Goal: Transaction & Acquisition: Purchase product/service

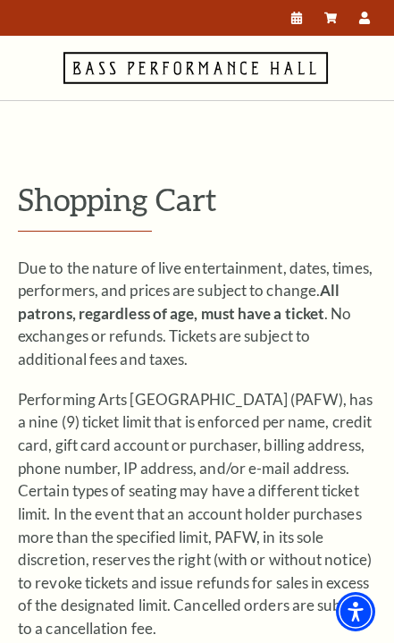
scroll to position [2207, 0]
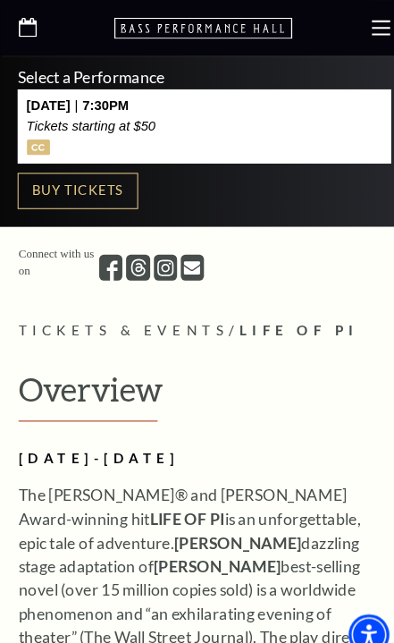
scroll to position [505, 0]
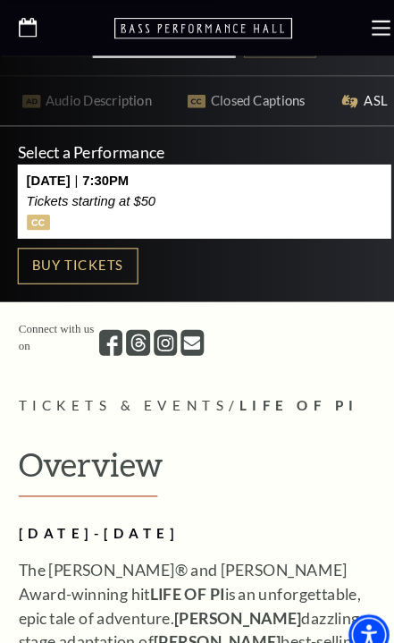
click at [146, 147] on p "Select a Performance" at bounding box center [197, 146] width 360 height 15
click at [105, 261] on link "Buy Tickets" at bounding box center [75, 257] width 116 height 36
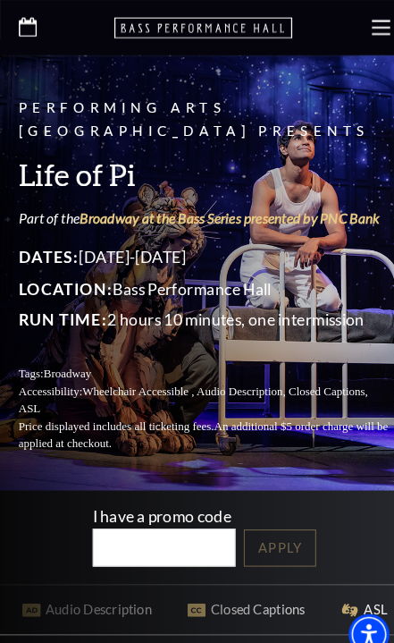
scroll to position [0, 0]
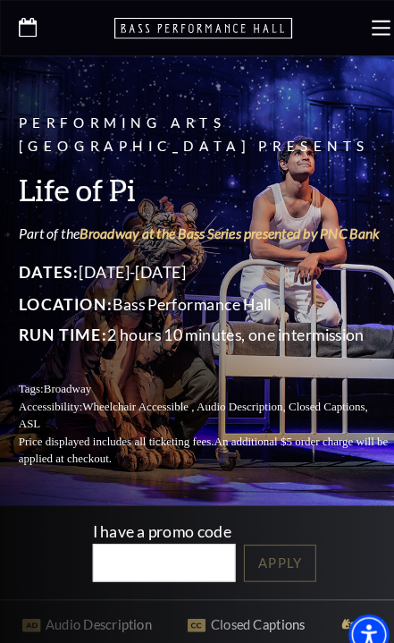
click at [373, 22] on icon at bounding box center [367, 27] width 18 height 18
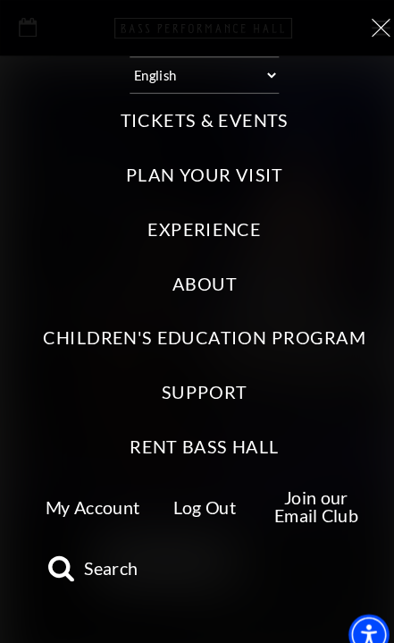
click at [243, 105] on label "Tickets & Events" at bounding box center [197, 117] width 162 height 24
click at [0, 0] on Events "Tickets & Events" at bounding box center [0, 0] width 0 height 0
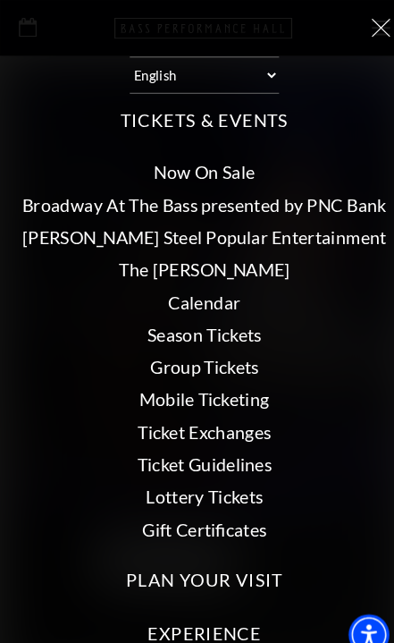
click at [229, 156] on link "Now On Sale" at bounding box center [196, 166] width 97 height 21
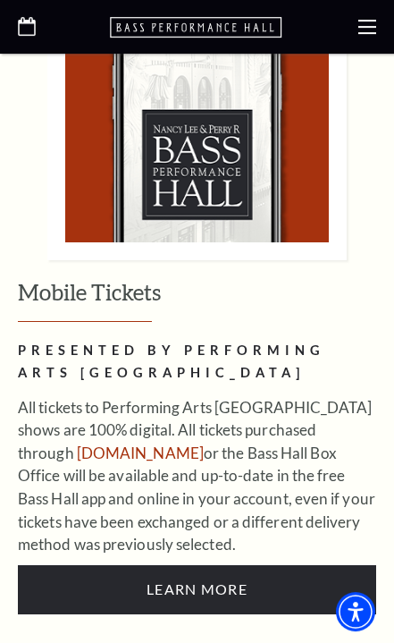
scroll to position [1213, 0]
click at [179, 443] on link "www.basshall.com" at bounding box center [140, 452] width 127 height 19
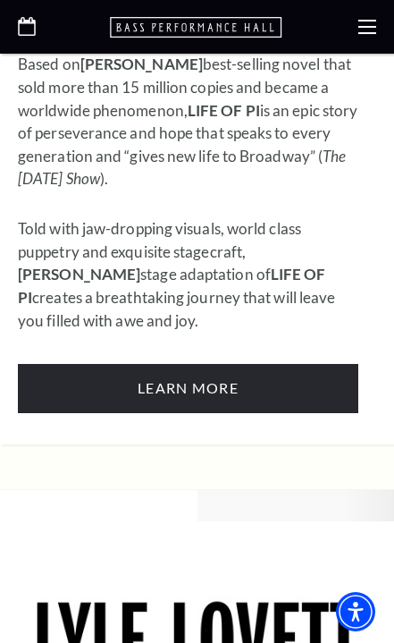
scroll to position [1993, 0]
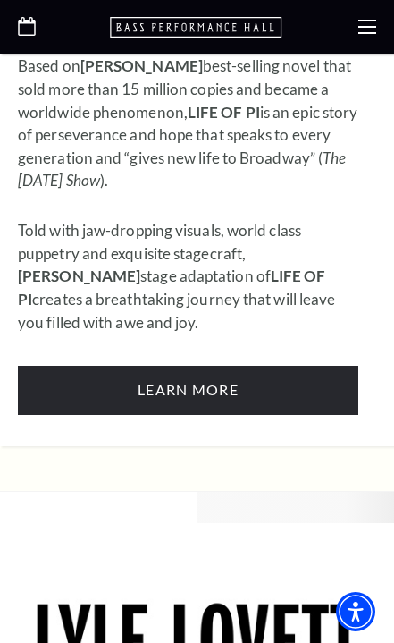
click at [224, 366] on link "Learn More" at bounding box center [188, 390] width 341 height 49
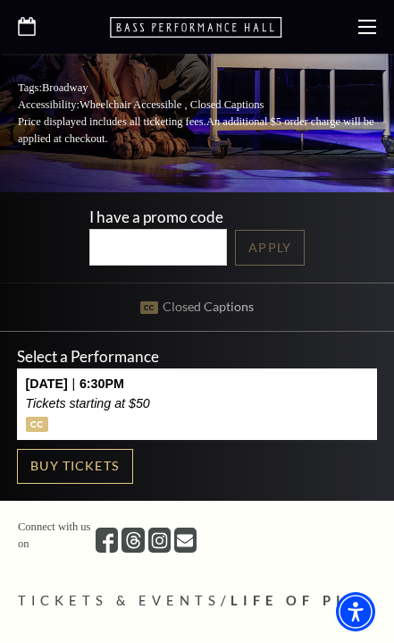
scroll to position [329, 0]
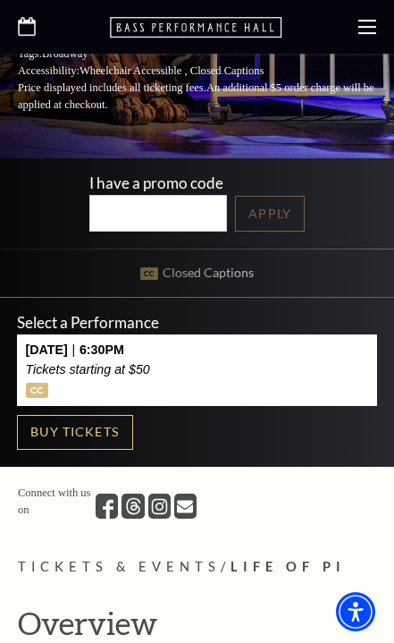
click at [105, 444] on link "Buy Tickets" at bounding box center [75, 433] width 116 height 36
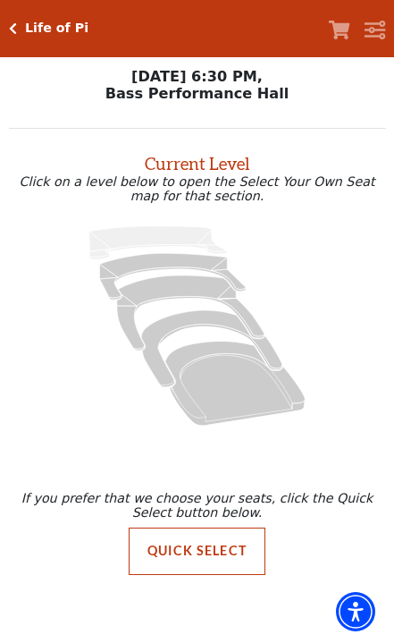
click at [214, 554] on button "Quick Select" at bounding box center [197, 550] width 137 height 47
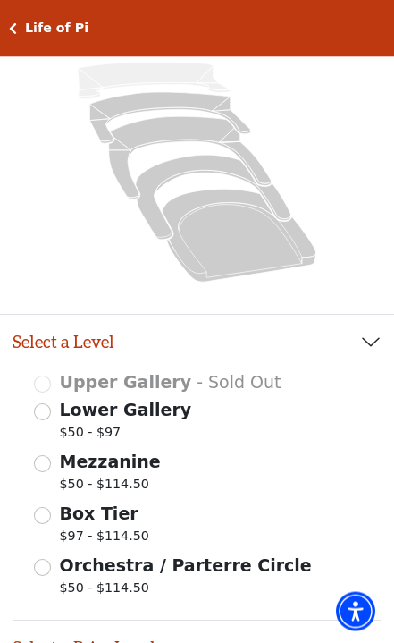
scroll to position [224, 0]
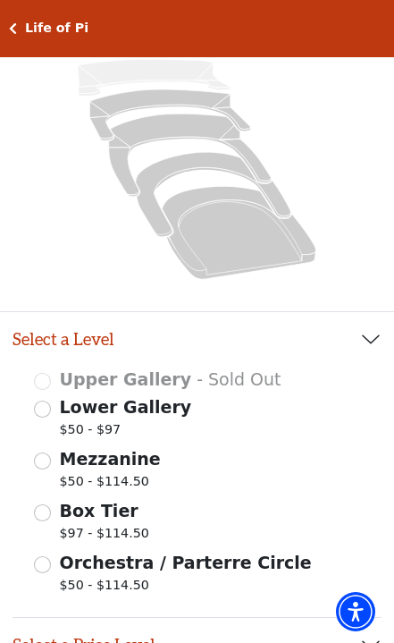
click at [50, 415] on input "Lower Gallery $50 - $97" at bounding box center [42, 408] width 17 height 17
radio input "true"
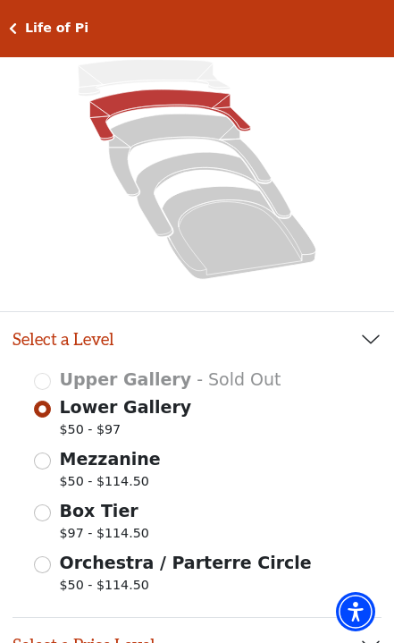
click at [41, 465] on input "Mezzanine $50 - $114.50" at bounding box center [42, 460] width 17 height 17
radio input "true"
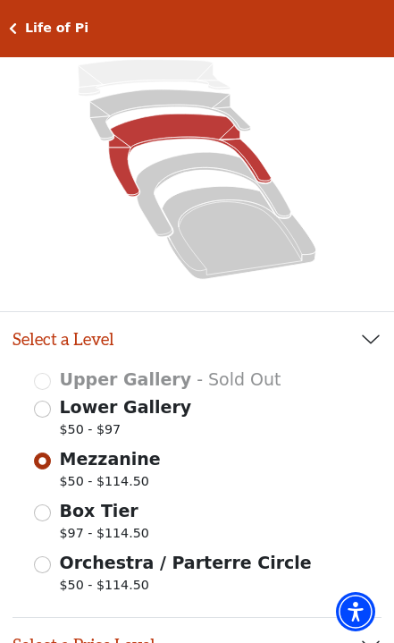
click at [48, 408] on input "Lower Gallery $50 - $97" at bounding box center [42, 408] width 17 height 17
radio input "true"
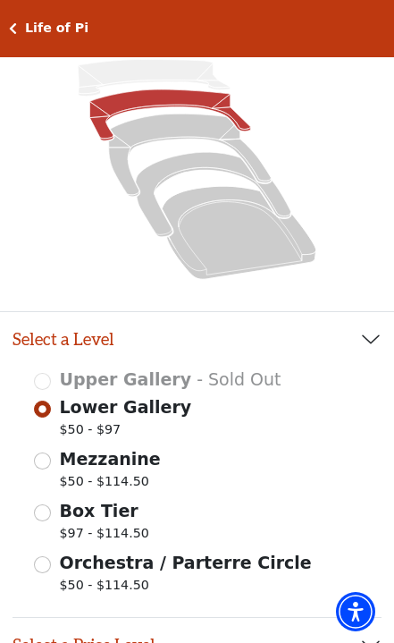
click at [37, 464] on input "Mezzanine $50 - $114.50" at bounding box center [42, 460] width 17 height 17
radio input "true"
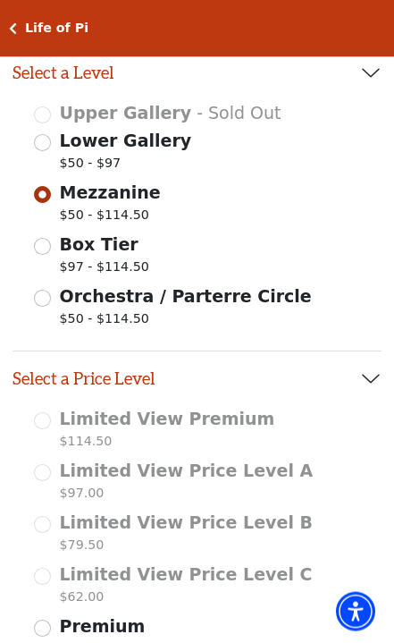
scroll to position [492, 0]
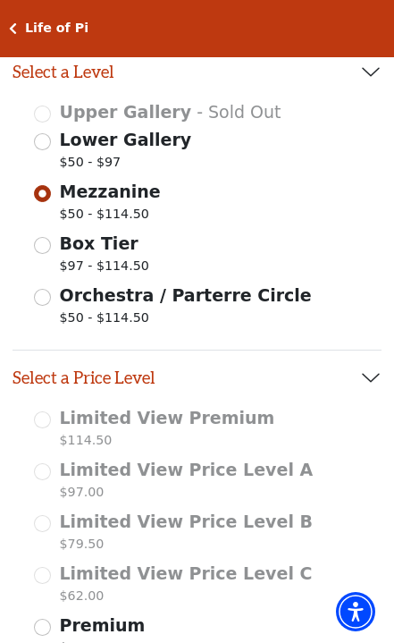
click at [47, 146] on input "Lower Gallery $50 - $97" at bounding box center [42, 141] width 17 height 17
radio input "true"
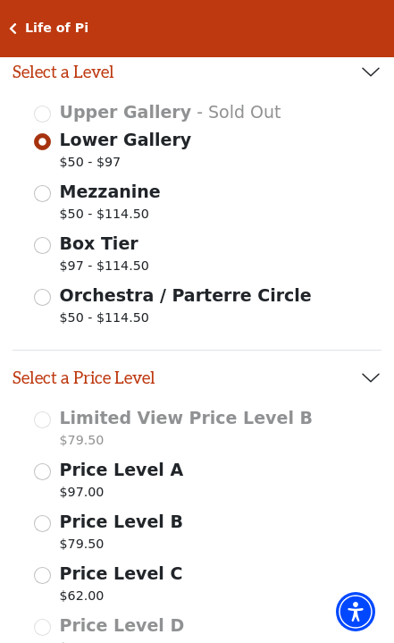
click at [53, 192] on div "Mezzanine $50 - $114.50" at bounding box center [197, 204] width 326 height 50
click at [50, 198] on input "Mezzanine $50 - $114.50" at bounding box center [42, 193] width 17 height 17
radio input "true"
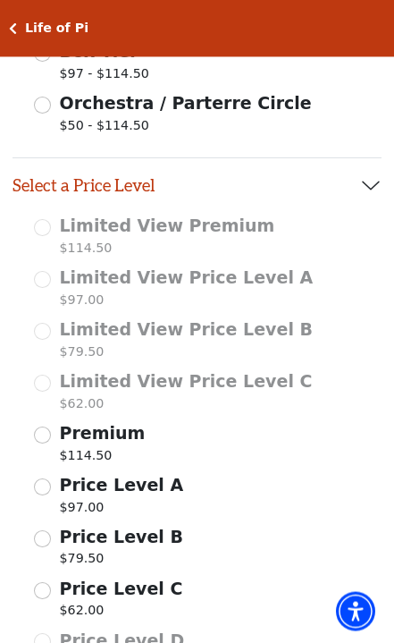
scroll to position [685, 0]
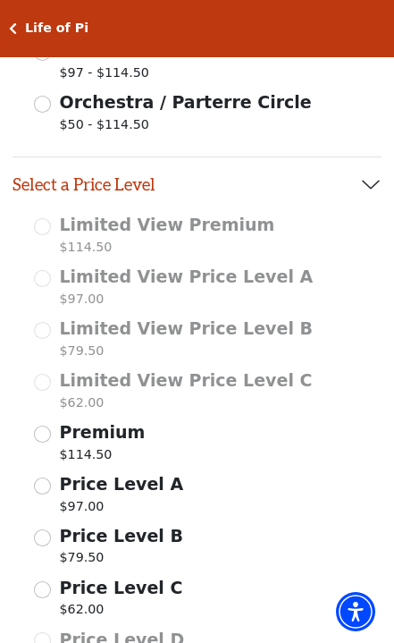
click at [50, 582] on input "Price Level C $62.00" at bounding box center [42, 589] width 17 height 17
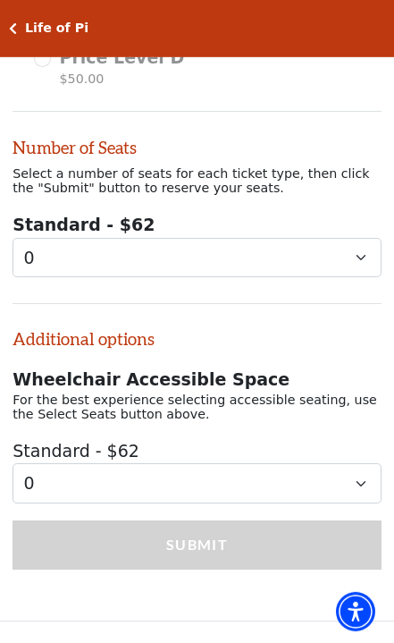
scroll to position [1267, 0]
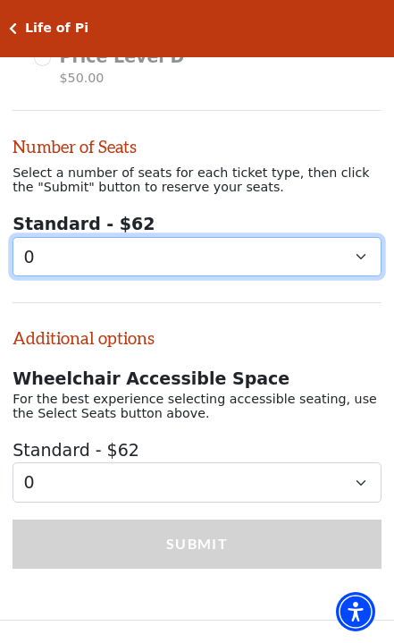
click at [358, 242] on select "0 1 2 3 4 5 6 7 8" at bounding box center [197, 257] width 369 height 40
select select "1"
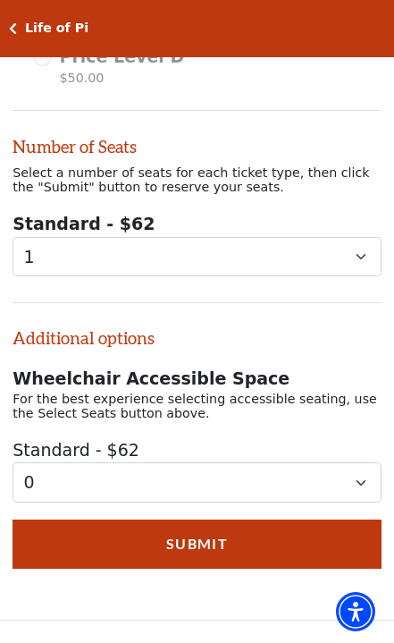
click at [219, 532] on button "Submit" at bounding box center [197, 543] width 369 height 49
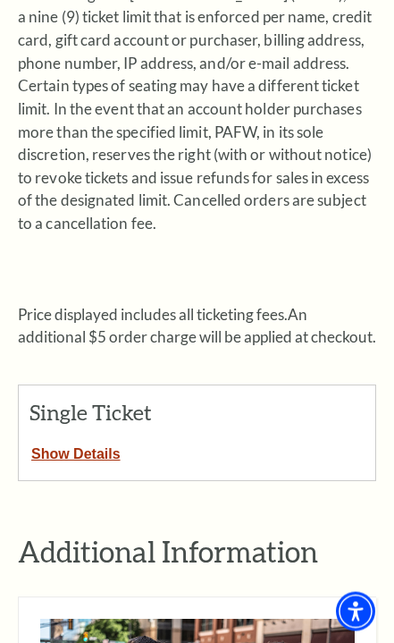
scroll to position [406, 0]
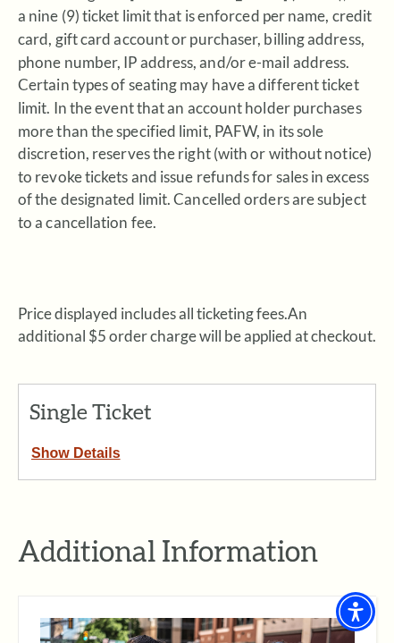
click at [108, 439] on button "Show Details" at bounding box center [76, 449] width 114 height 23
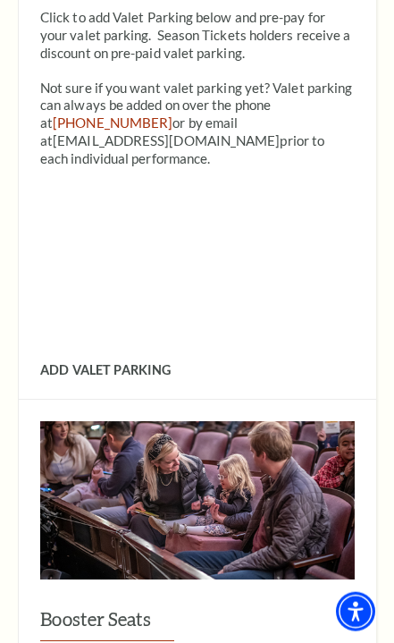
scroll to position [1740, 0]
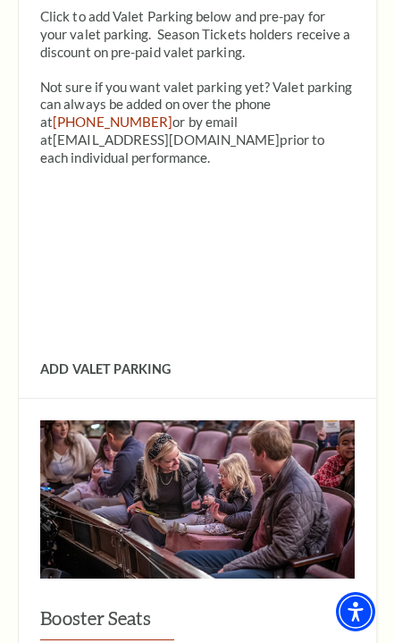
click at [149, 365] on span "Add Valet Parking" at bounding box center [105, 368] width 130 height 15
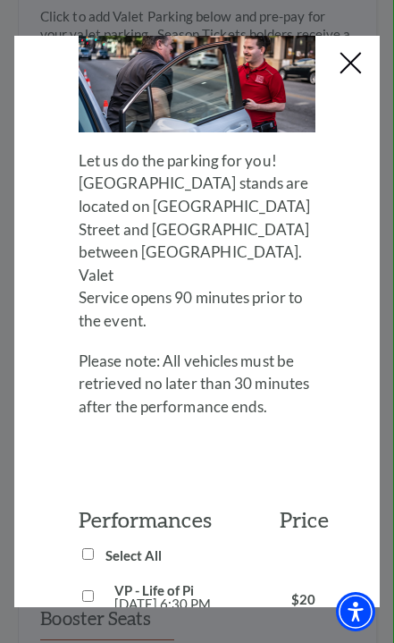
scroll to position [155, 0]
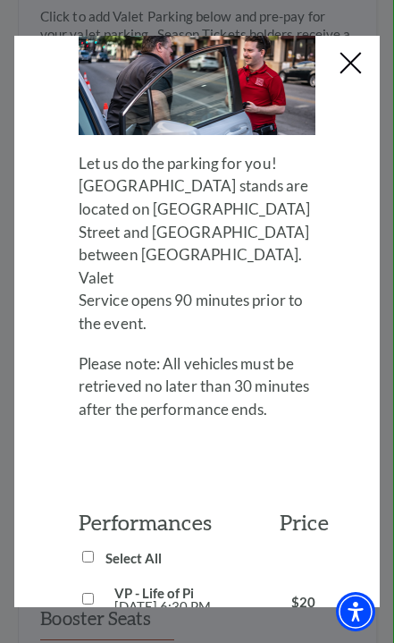
click at [88, 593] on input "VP - Life of Pi Sun, Sep 28 6:30 PM" at bounding box center [88, 599] width 12 height 12
checkbox input "true"
click at [93, 551] on input "Select All" at bounding box center [88, 557] width 12 height 12
click at [86, 551] on input "Select All" at bounding box center [88, 557] width 12 height 12
checkbox input "false"
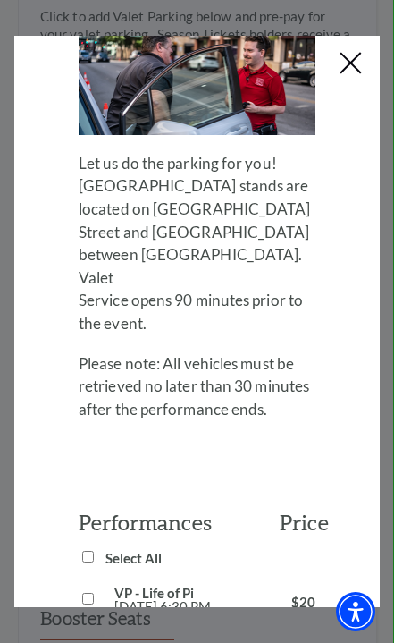
click at [83, 593] on input "VP - Life of Pi Sun, Sep 28 6:30 PM" at bounding box center [88, 599] width 12 height 12
click at [82, 593] on input "VP - Life of Pi Sun, Sep 28 6:30 PM" at bounding box center [88, 599] width 12 height 12
checkbox input "false"
click at [92, 551] on input "Select All" at bounding box center [88, 557] width 12 height 12
checkbox input "true"
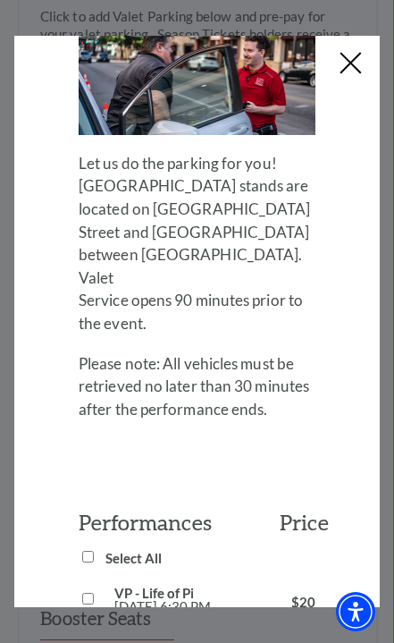
checkbox input "true"
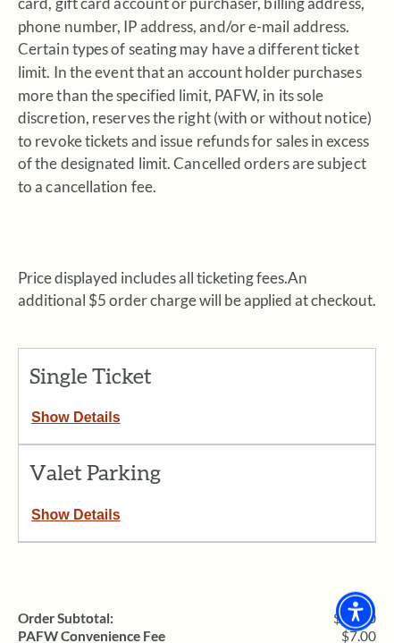
click at [98, 513] on button "Show Details" at bounding box center [76, 511] width 114 height 23
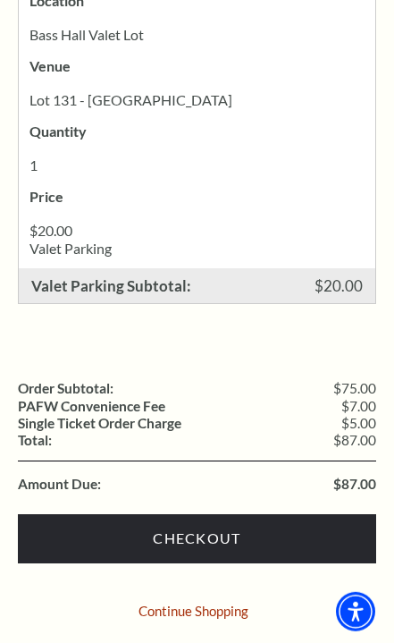
scroll to position [1140, 0]
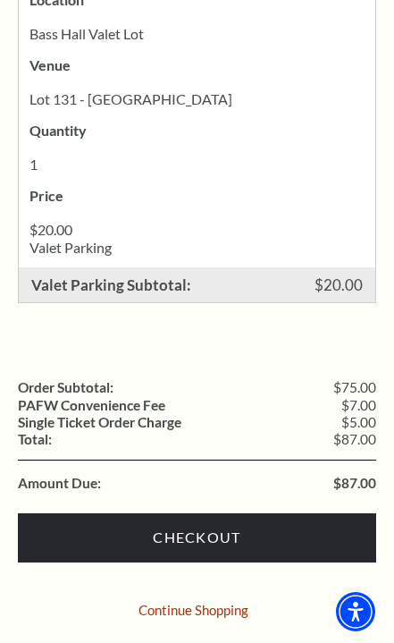
click at [223, 520] on link "Checkout" at bounding box center [197, 537] width 358 height 49
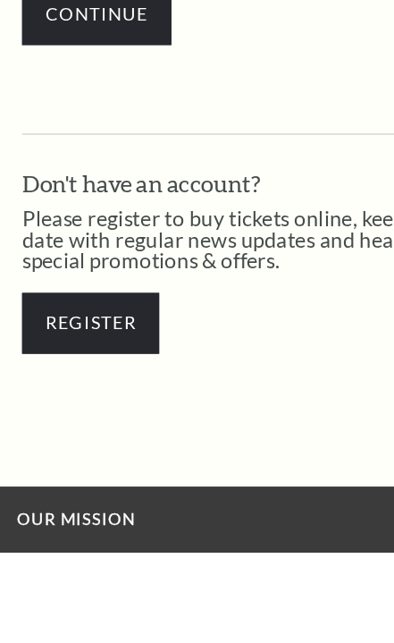
type input "[EMAIL_ADDRESS][DOMAIN_NAME]"
click at [78, 184] on input "Continue" at bounding box center [78, 208] width 121 height 49
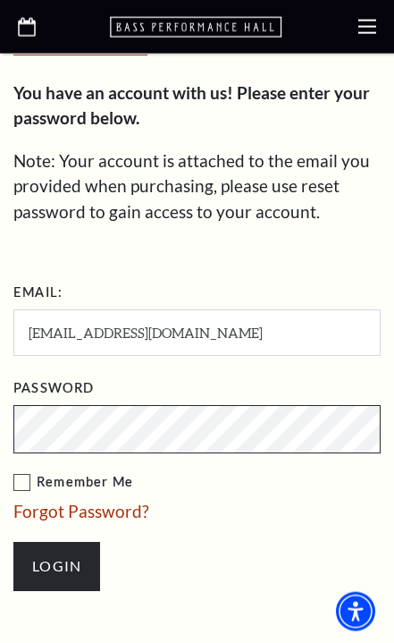
scroll to position [535, 0]
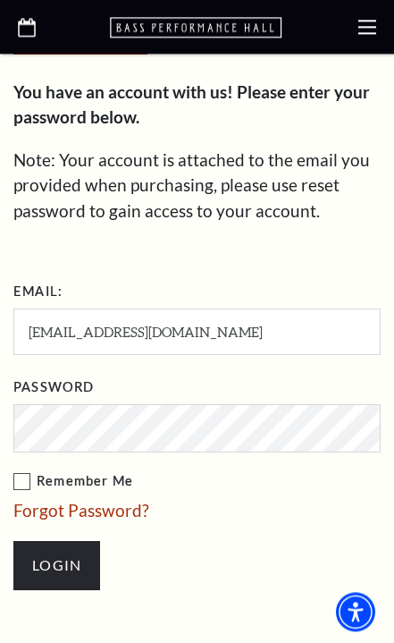
click at [17, 484] on label "Remember Me" at bounding box center [196, 481] width 367 height 22
click at [0, 0] on input "Remember Me" at bounding box center [0, 0] width 0 height 0
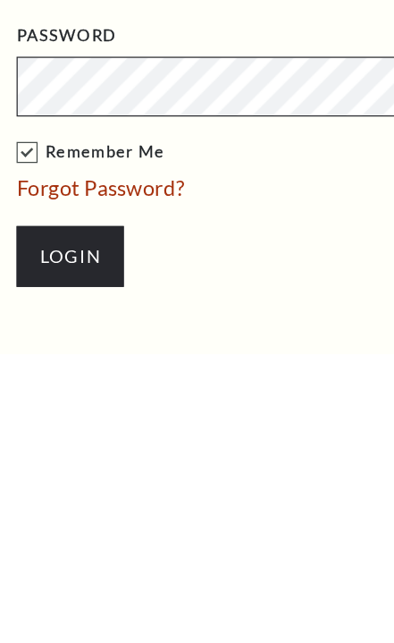
scroll to position [605, 0]
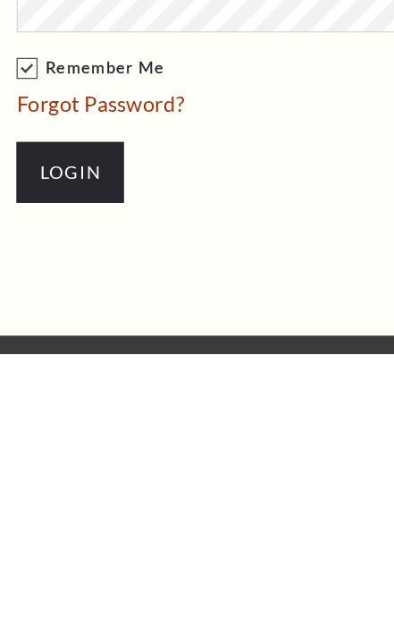
click at [56, 471] on input "Login" at bounding box center [56, 495] width 87 height 49
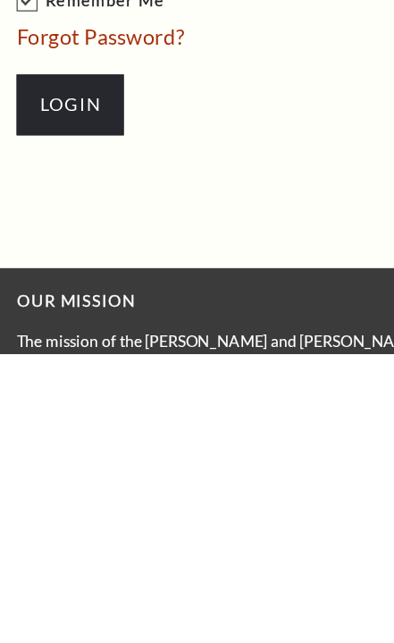
scroll to position [712, 0]
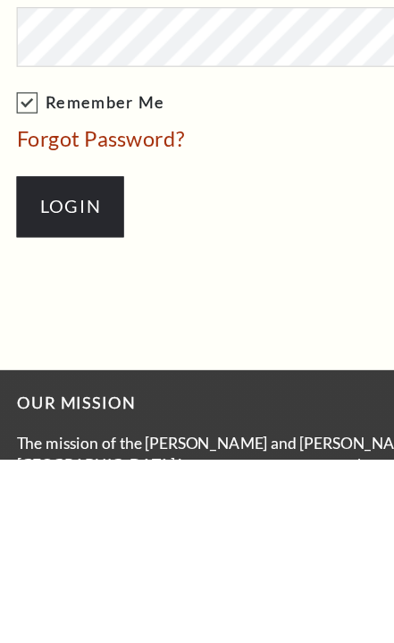
click at [75, 415] on input "Login" at bounding box center [56, 439] width 87 height 49
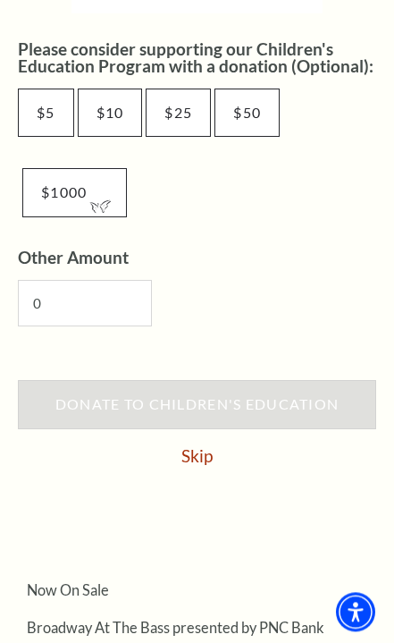
scroll to position [1316, 0]
click at [203, 460] on link "Skip" at bounding box center [196, 455] width 31 height 17
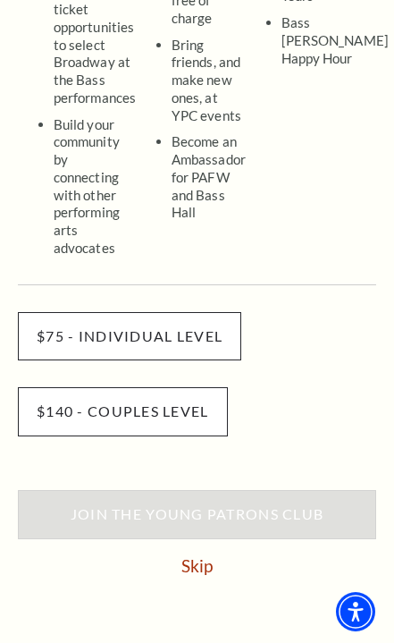
scroll to position [749, 0]
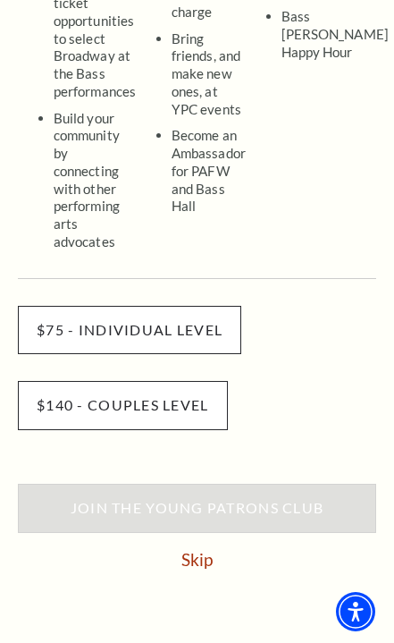
click at [202, 551] on link "Skip" at bounding box center [196, 559] width 31 height 17
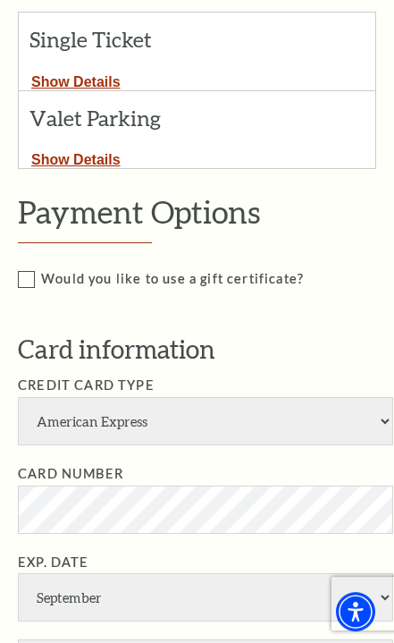
scroll to position [329, 0]
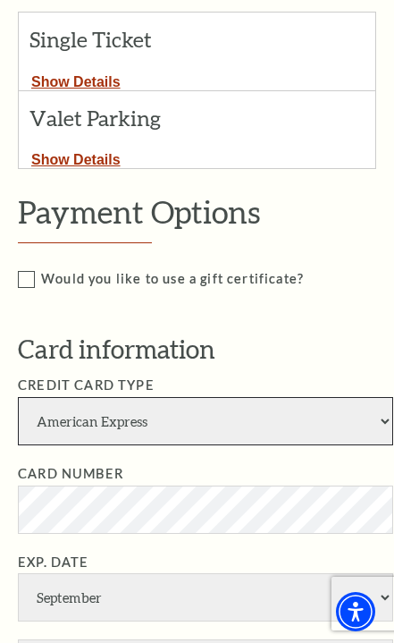
click at [375, 417] on select "American Express Visa Master Card Discover" at bounding box center [205, 421] width 375 height 48
select select "24"
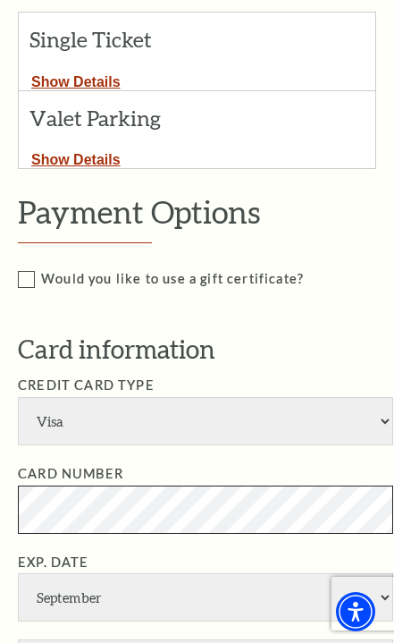
scroll to position [346, 0]
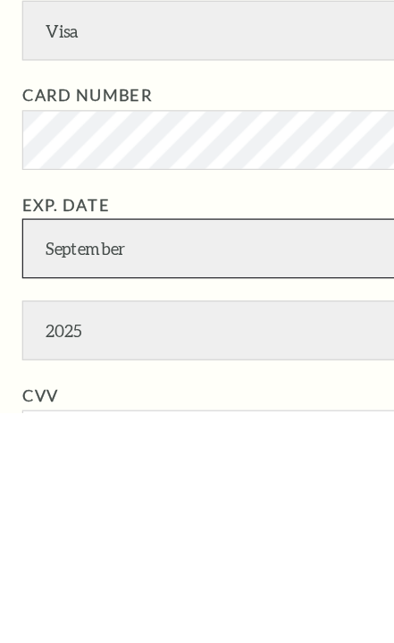
click at [109, 485] on select "January February March April May June July August September October November De…" at bounding box center [205, 509] width 375 height 48
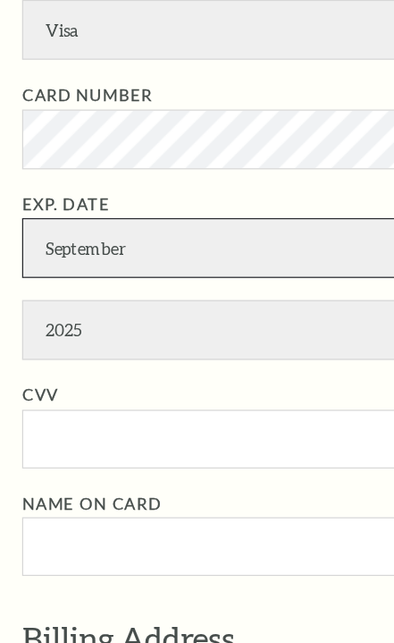
select select "12"
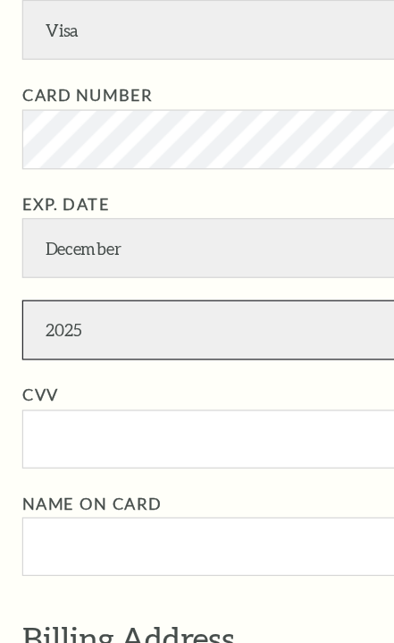
click at [102, 267] on select "2025 2026 2027 2028 2029 2030 2031 2032 2033 2034" at bounding box center [205, 291] width 375 height 48
select select "2028"
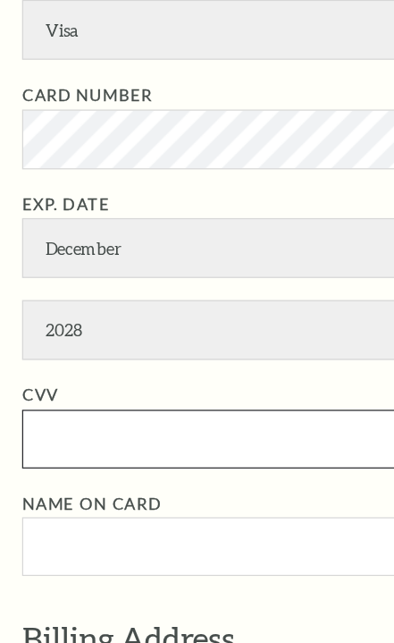
click at [83, 356] on input "CVV" at bounding box center [205, 379] width 375 height 46
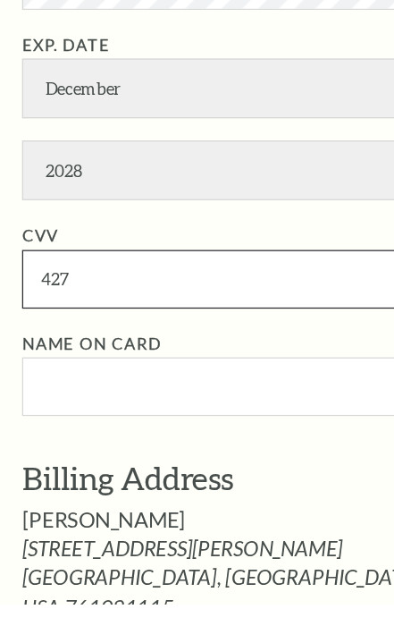
type input "427"
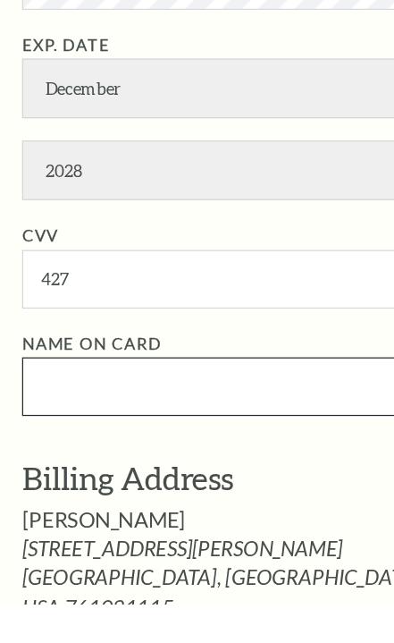
click at [82, 443] on input "Name on Card" at bounding box center [205, 466] width 375 height 46
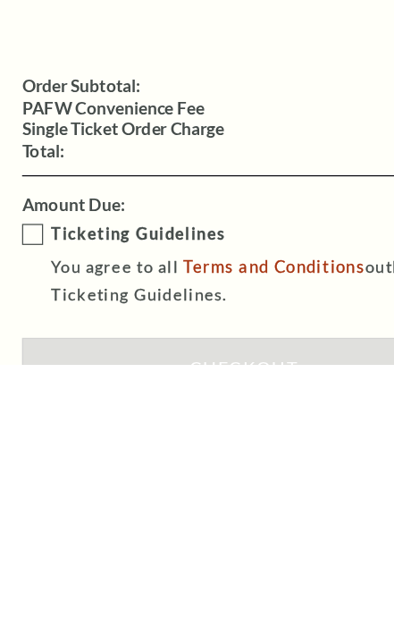
scroll to position [1405, 0]
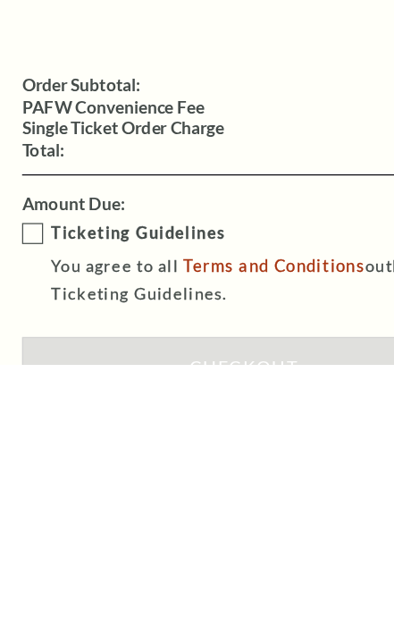
type input "Phillip G Graham"
click at [30, 526] on label "Ticketing Guidelines You agree to all Terms and Conditions outlined in our Tick…" at bounding box center [208, 562] width 380 height 72
click at [0, 0] on input "Ticketing Guidelines You agree to all Terms and Conditions outlined in our Tick…" at bounding box center [0, 0] width 0 height 0
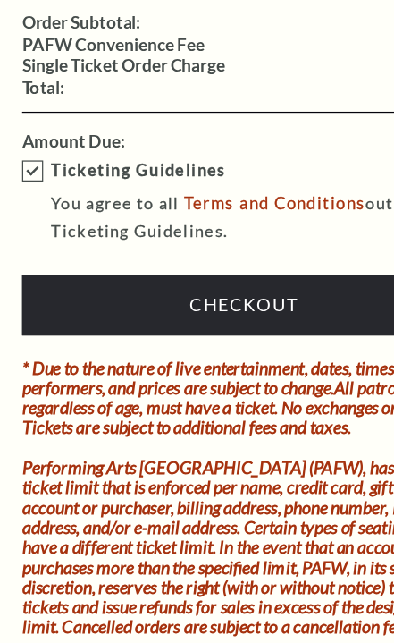
scroll to position [1779, 0]
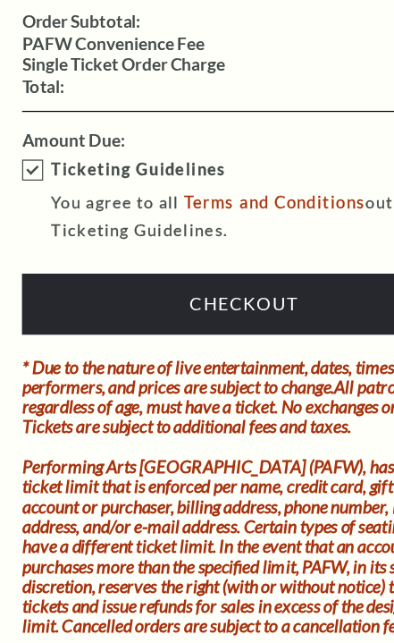
click at [228, 246] on link "Checkout" at bounding box center [197, 270] width 358 height 49
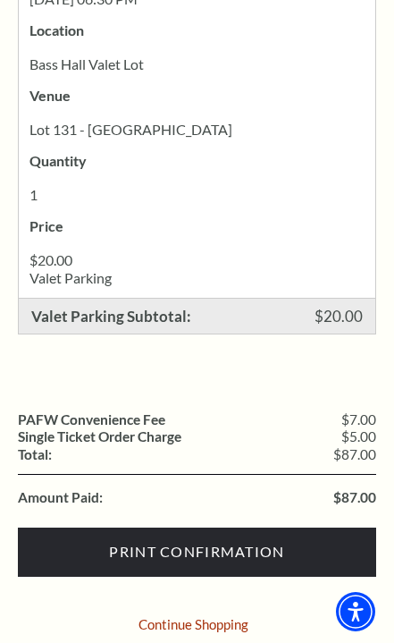
scroll to position [501, 0]
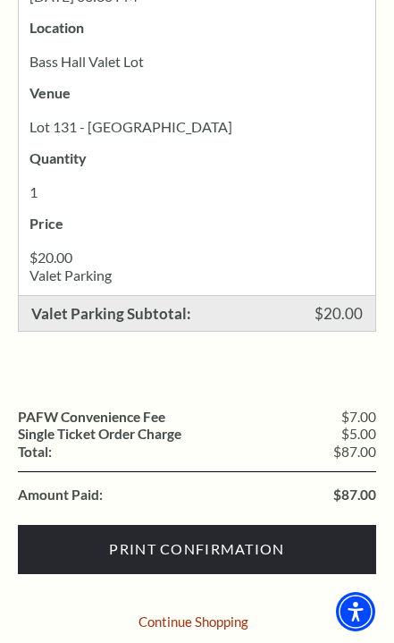
click at [233, 548] on input "Print Confirmation" at bounding box center [197, 549] width 358 height 49
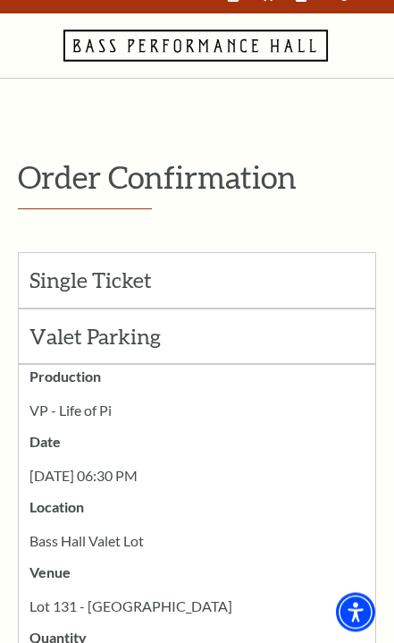
scroll to position [0, 0]
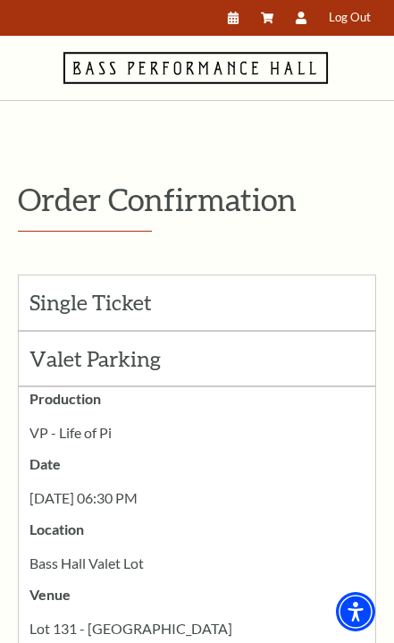
click at [307, 14] on icon "My Account" at bounding box center [301, 18] width 13 height 13
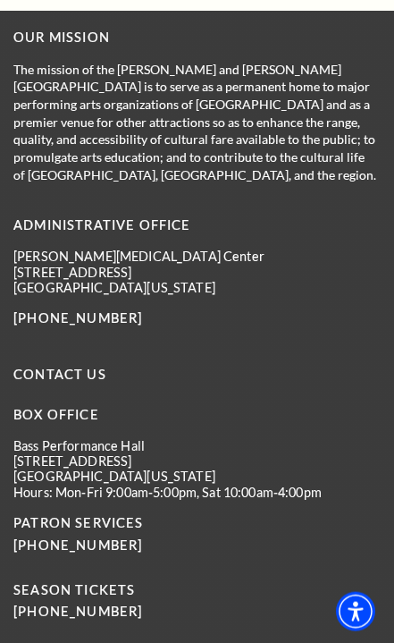
scroll to position [1226, 0]
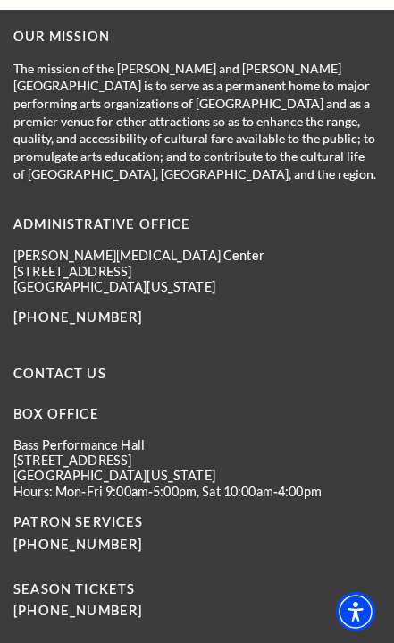
click at [115, 541] on link "[PHONE_NUMBER]" at bounding box center [77, 543] width 129 height 15
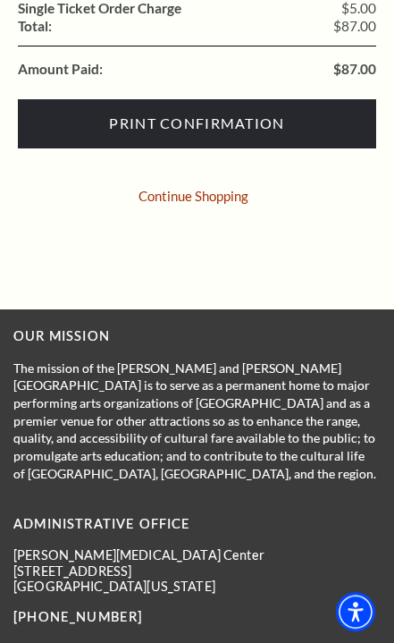
scroll to position [927, 0]
click at [231, 196] on link "Continue Shopping" at bounding box center [194, 195] width 110 height 13
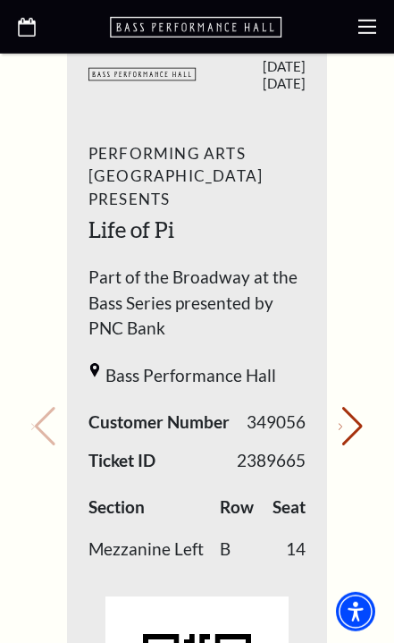
scroll to position [1093, 0]
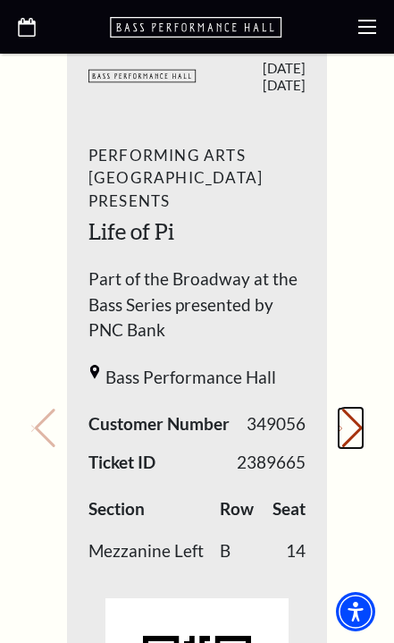
click at [342, 425] on icon "Next slide" at bounding box center [341, 428] width 4 height 6
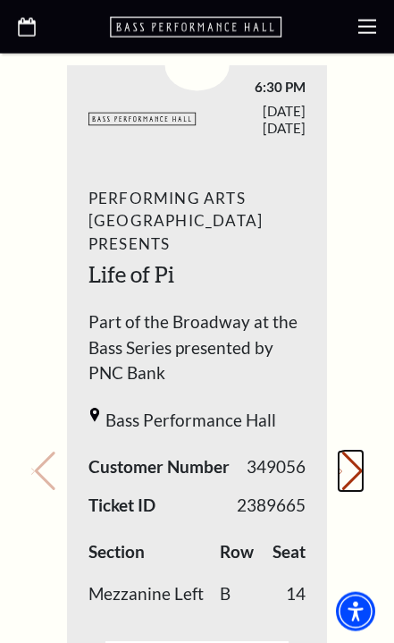
click at [342, 467] on icon "Next slide" at bounding box center [341, 470] width 4 height 6
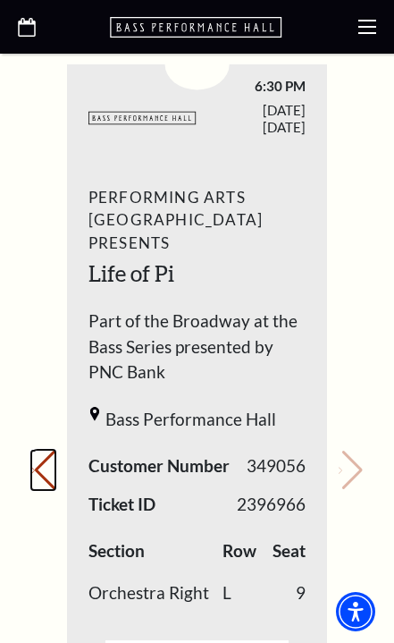
click at [35, 467] on icon "Previous slide" at bounding box center [33, 470] width 4 height 6
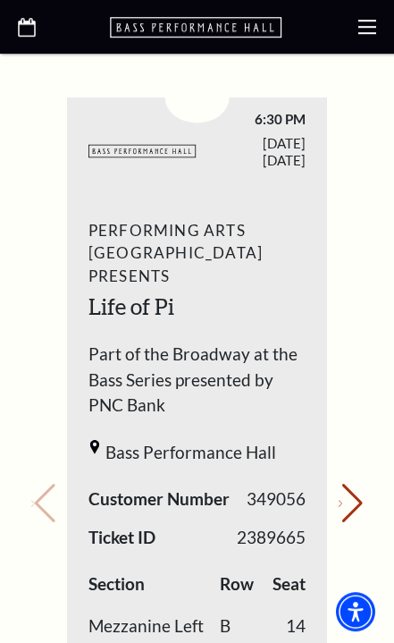
scroll to position [1019, 0]
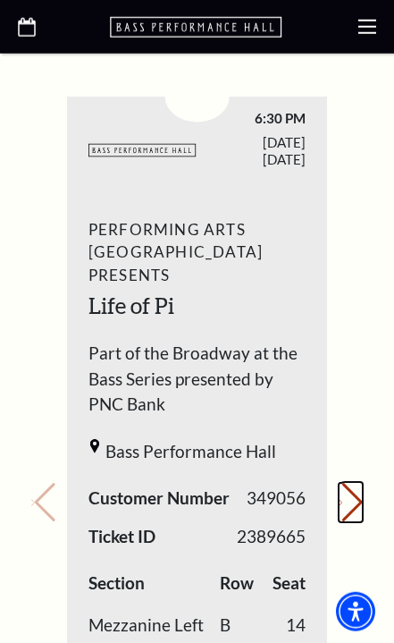
click at [346, 483] on button "Next slide." at bounding box center [351, 502] width 24 height 39
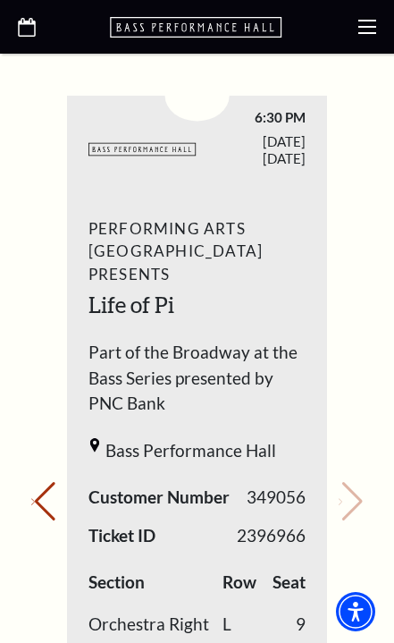
click at [372, 21] on use at bounding box center [367, 27] width 18 height 14
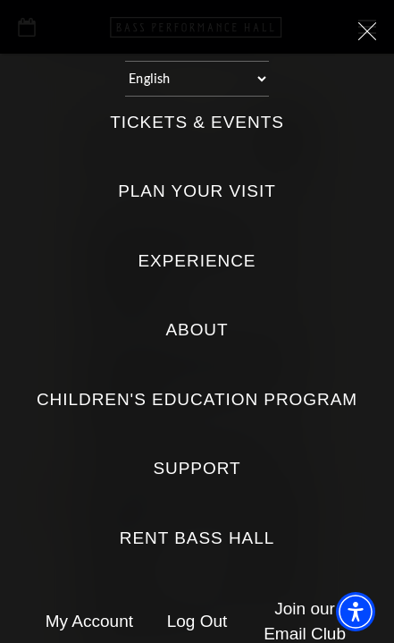
click at [219, 457] on label "Support" at bounding box center [197, 469] width 88 height 24
click at [0, 0] on input "Support" at bounding box center [0, 0] width 0 height 0
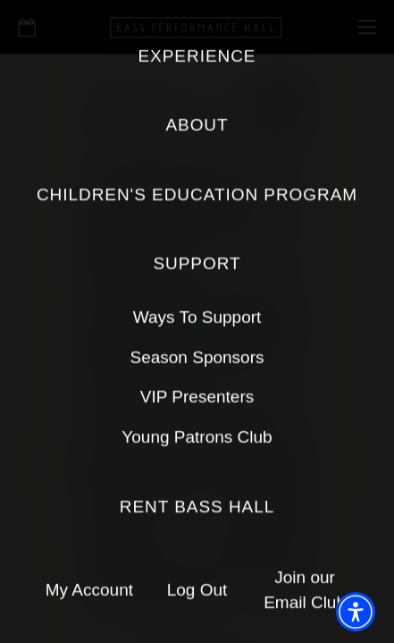
scroll to position [203, 0]
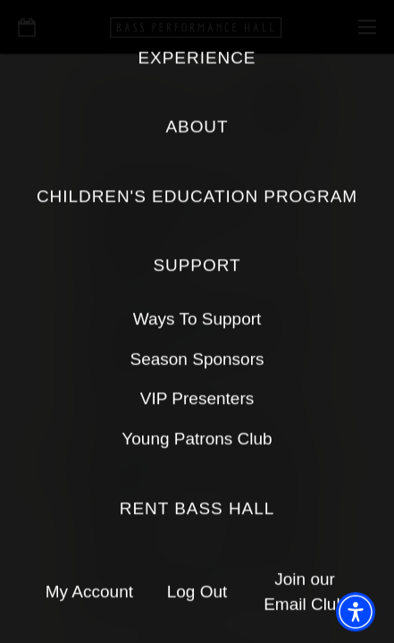
click at [111, 582] on link "My Account" at bounding box center [90, 591] width 88 height 19
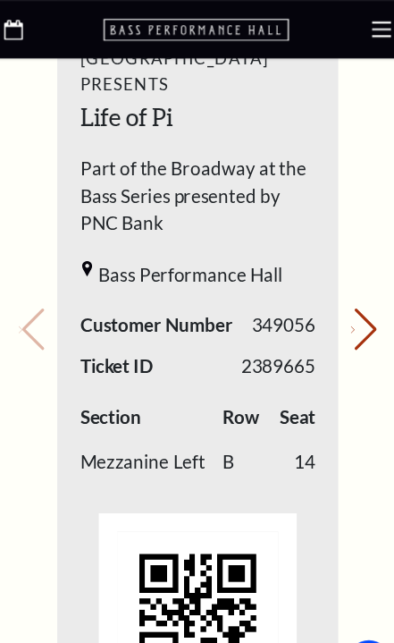
scroll to position [1141, 0]
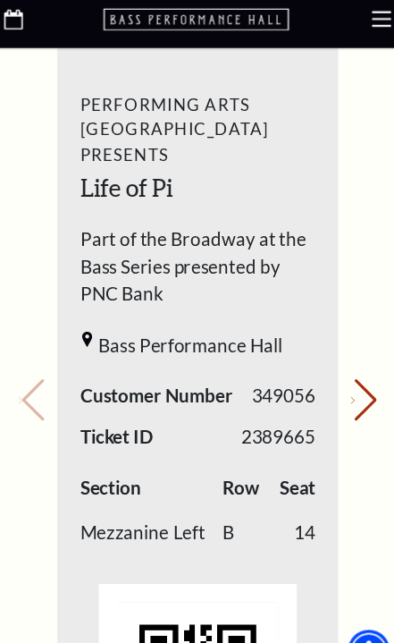
click at [33, 287] on div "Your next show Previous slide. Next slide." at bounding box center [197, 355] width 332 height 945
click at [38, 289] on div "Your next show Previous slide. Next slide." at bounding box center [197, 355] width 332 height 945
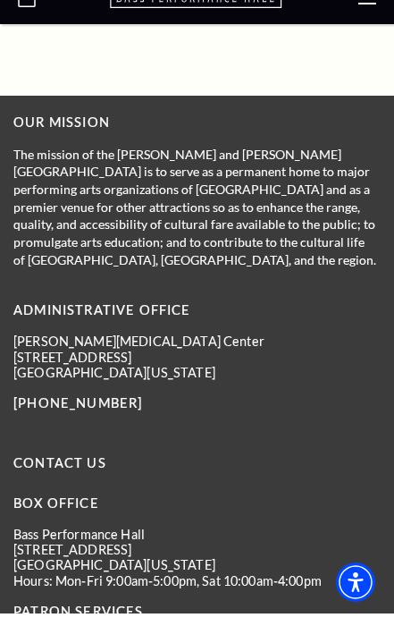
scroll to position [3383, 0]
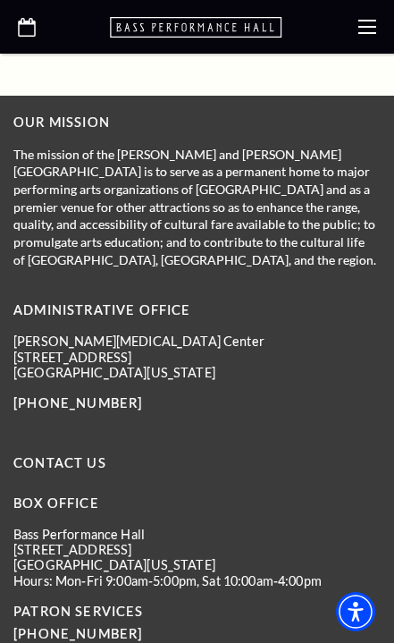
click at [110, 626] on link "[PHONE_NUMBER]" at bounding box center [77, 633] width 129 height 15
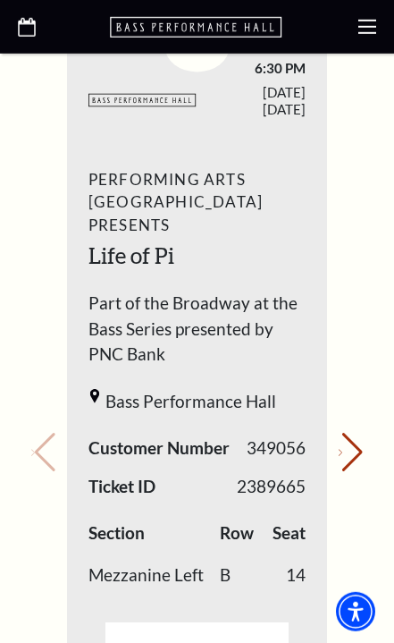
scroll to position [1075, 0]
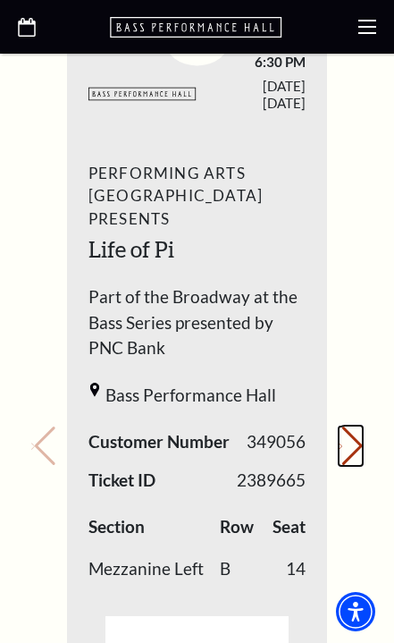
click at [352, 426] on button "Next slide." at bounding box center [351, 445] width 24 height 39
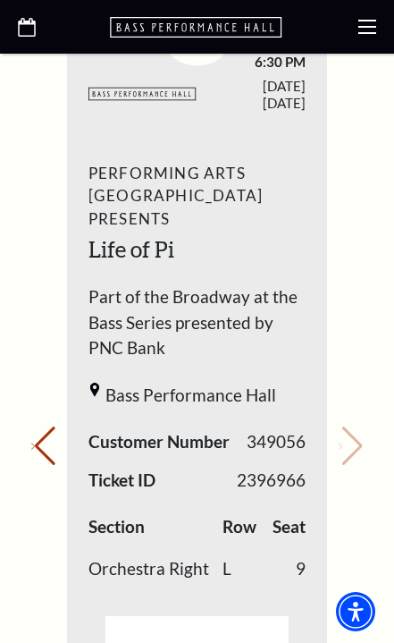
click at [31, 27] on icon "Open this option" at bounding box center [27, 27] width 18 height 19
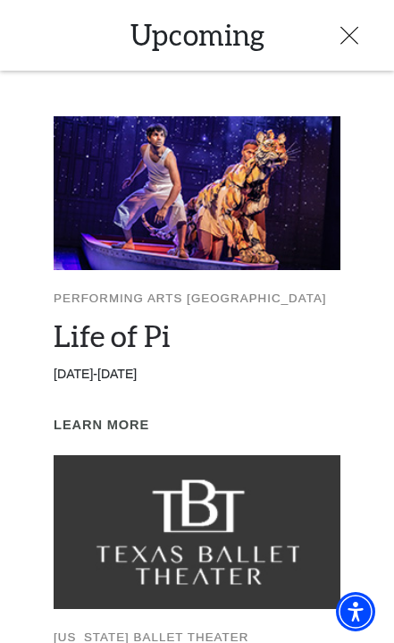
scroll to position [37, 0]
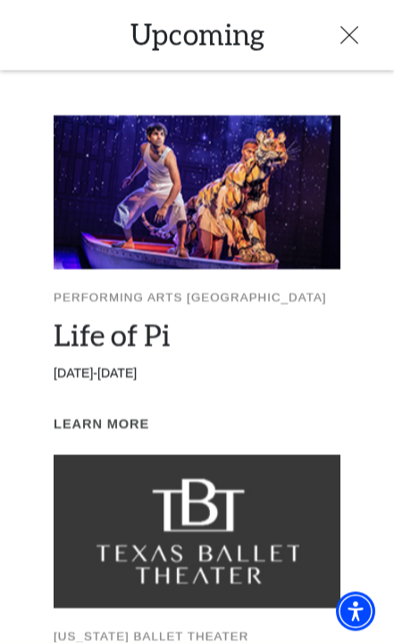
click at [251, 214] on img at bounding box center [197, 193] width 287 height 154
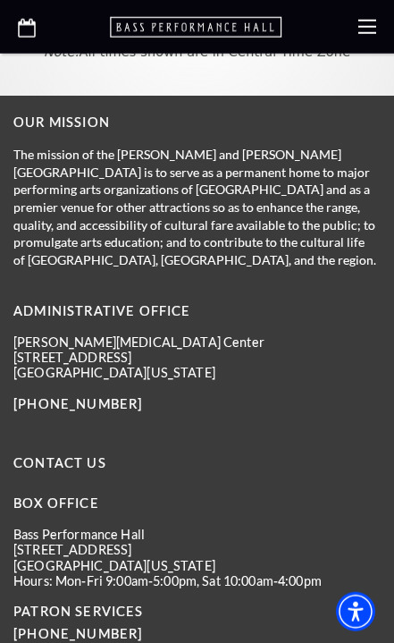
scroll to position [2035, 0]
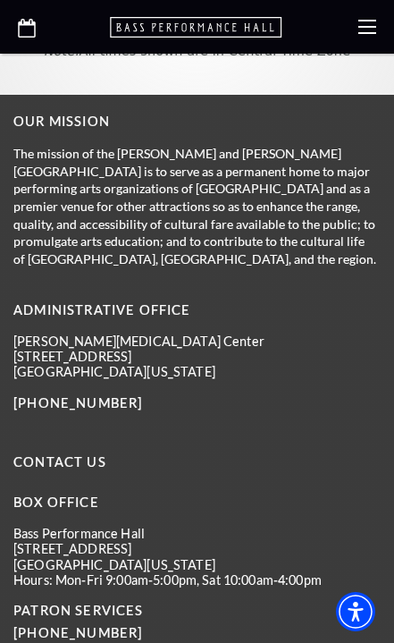
click at [81, 454] on link "Contact Us" at bounding box center [59, 461] width 93 height 15
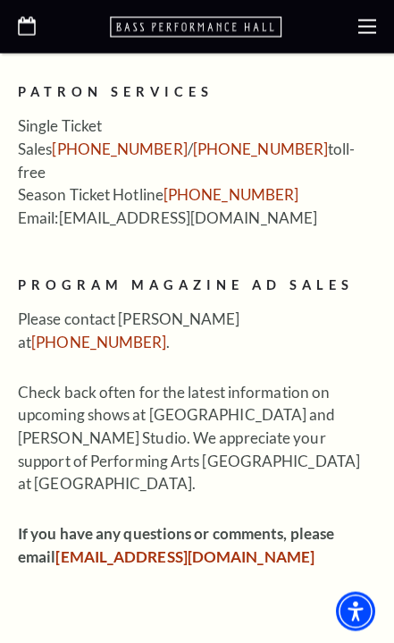
scroll to position [859, 0]
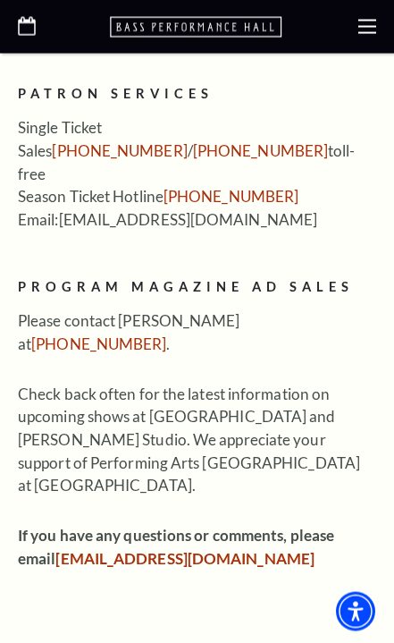
click at [166, 549] on link "[EMAIL_ADDRESS][DOMAIN_NAME]" at bounding box center [184, 558] width 259 height 19
